Goal: Task Accomplishment & Management: Manage account settings

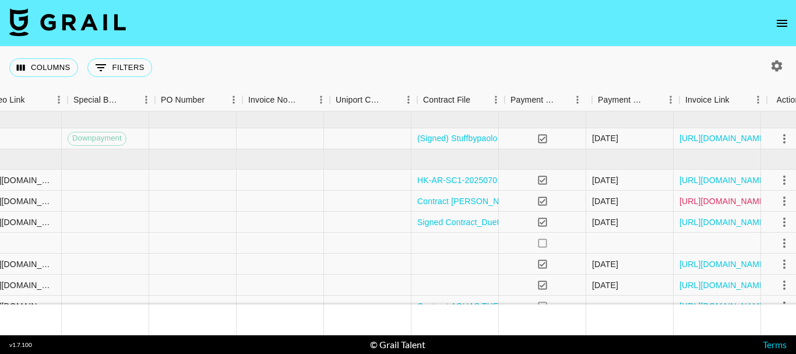
scroll to position [0, 1137]
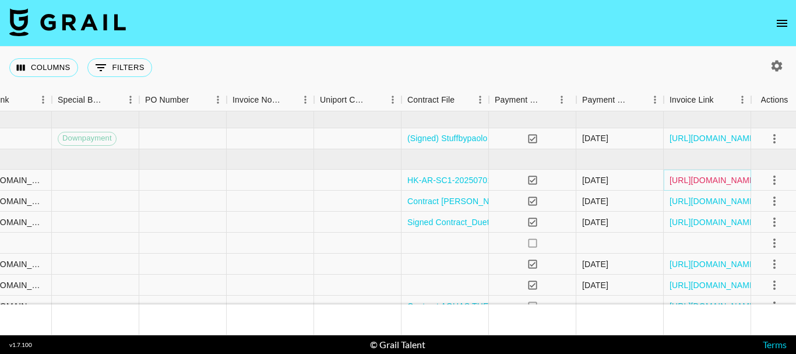
drag, startPoint x: 710, startPoint y: 181, endPoint x: 703, endPoint y: 182, distance: 6.4
click at [710, 182] on link "[URL][DOMAIN_NAME]" at bounding box center [714, 180] width 88 height 12
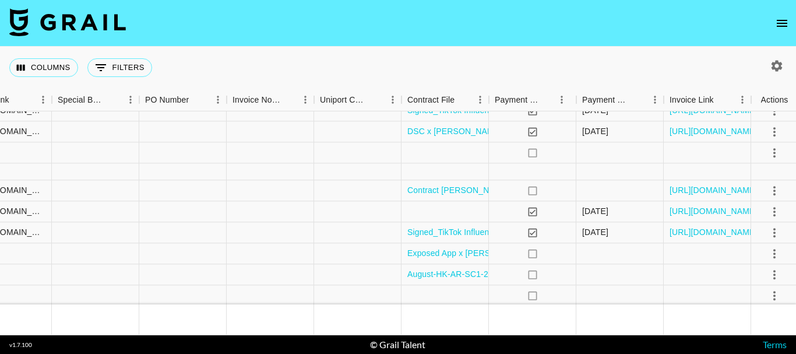
scroll to position [227, 1137]
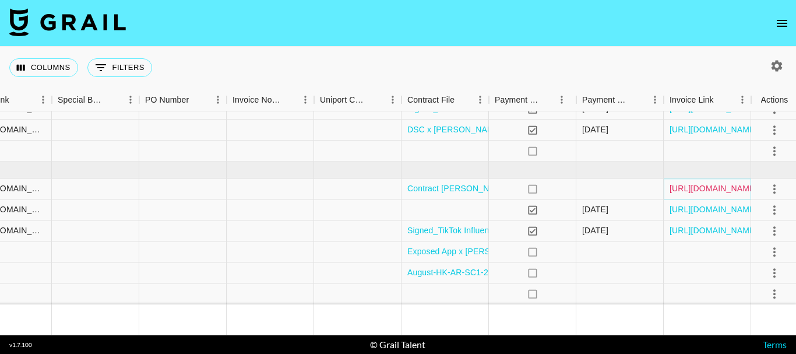
click at [719, 183] on link "[URL][DOMAIN_NAME]" at bounding box center [714, 189] width 88 height 12
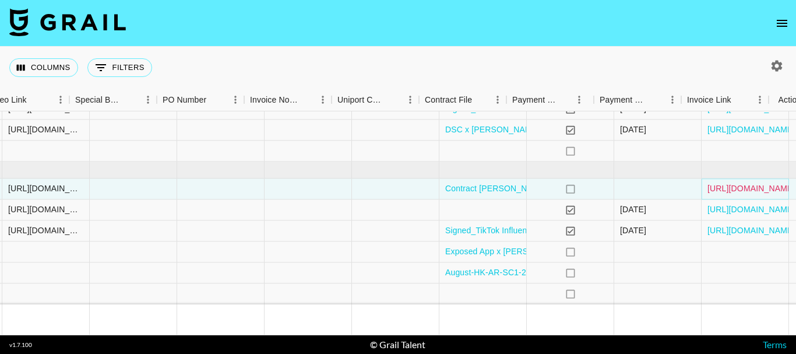
scroll to position [227, 1147]
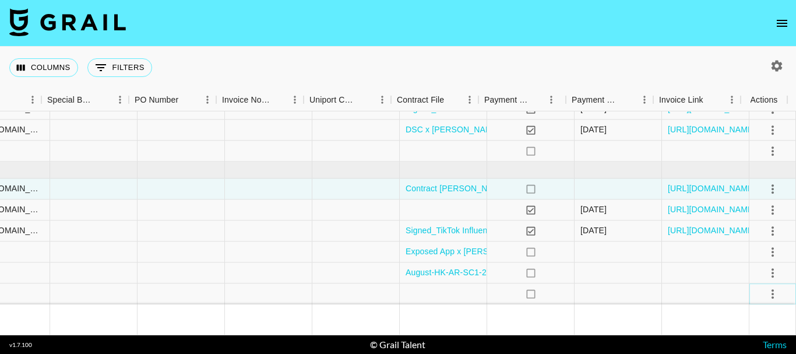
click at [766, 287] on icon "select merge strategy" at bounding box center [773, 294] width 14 height 14
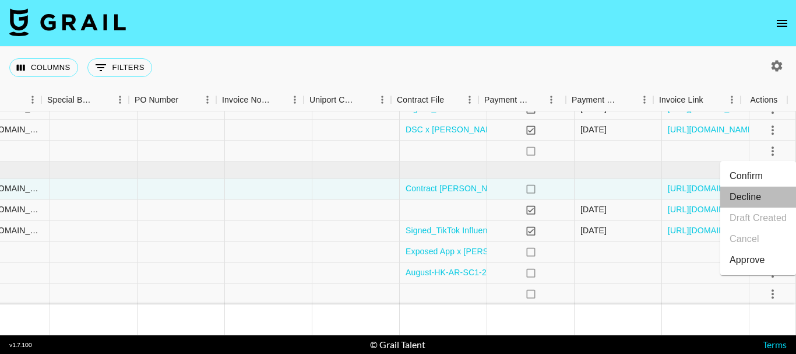
click at [771, 195] on li "Decline" at bounding box center [758, 196] width 76 height 21
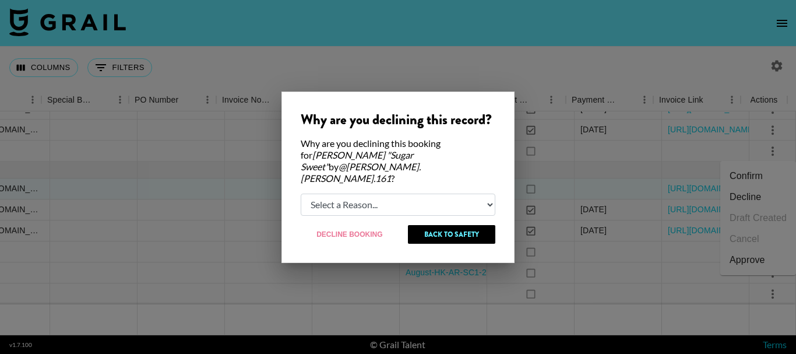
click at [442, 193] on select "Select a Reason... Relogging this deal due to a data issue The [PERSON_NAME] ca…" at bounding box center [398, 204] width 195 height 22
select select "booker_cancel"
click at [301, 193] on select "Select a Reason... Relogging this deal due to a data issue The [PERSON_NAME] ca…" at bounding box center [398, 204] width 195 height 22
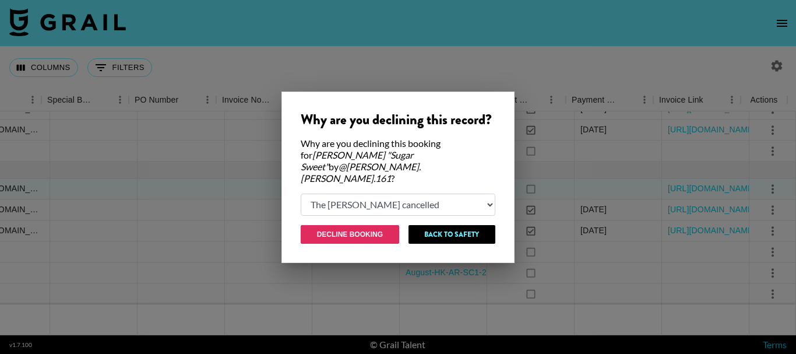
click at [379, 227] on button "Decline Booking" at bounding box center [350, 234] width 98 height 19
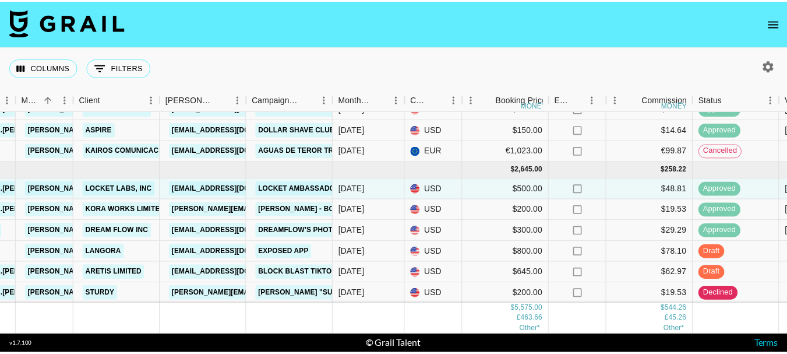
scroll to position [227, 311]
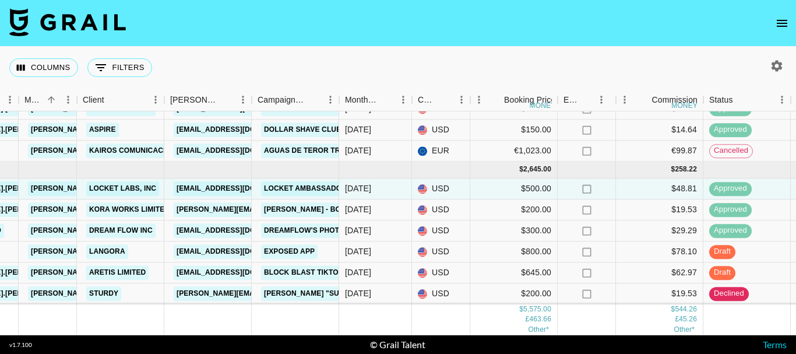
click at [783, 24] on icon "open drawer" at bounding box center [782, 23] width 14 height 14
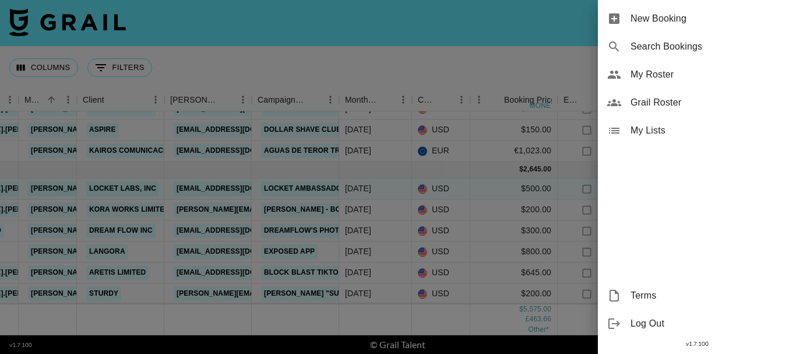
click at [654, 76] on span "My Roster" at bounding box center [709, 75] width 156 height 14
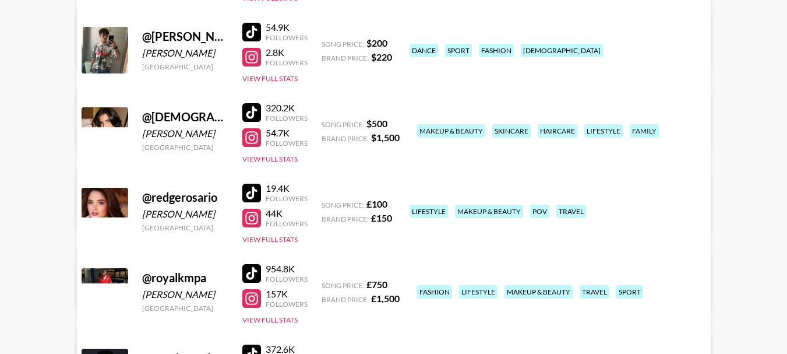
scroll to position [408, 0]
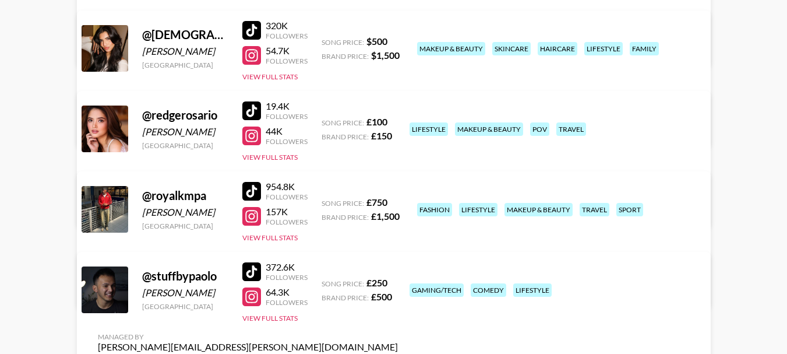
click at [398, 121] on link "View/Edit Details" at bounding box center [248, 127] width 300 height 12
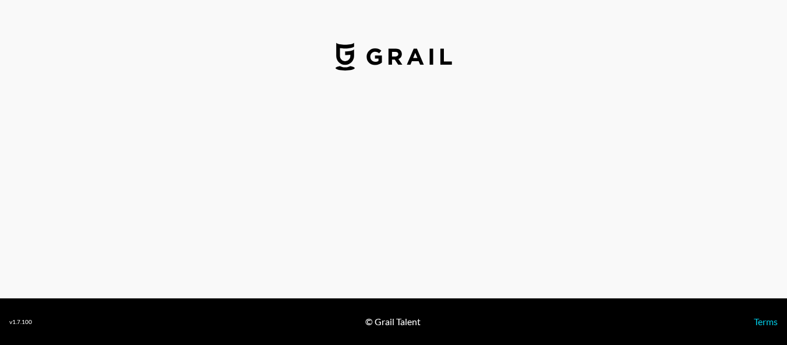
select select "USD"
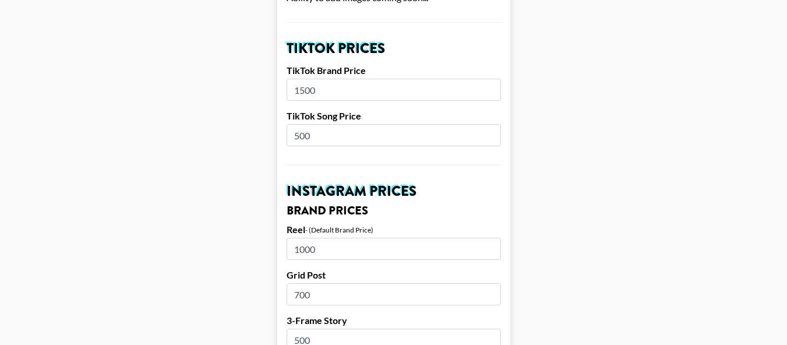
scroll to position [466, 0]
